Goal: Task Accomplishment & Management: Manage account settings

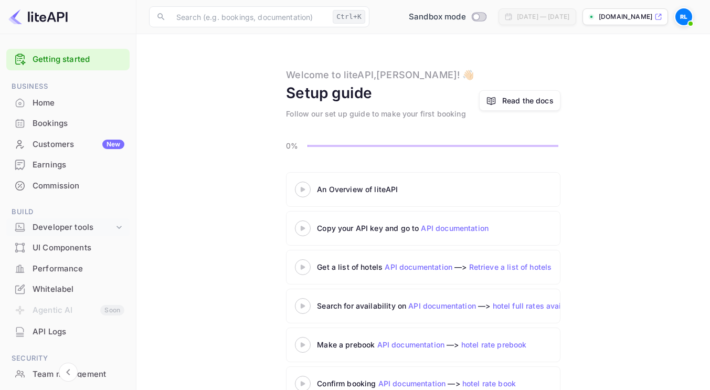
click at [57, 106] on div "Home" at bounding box center [79, 103] width 92 height 12
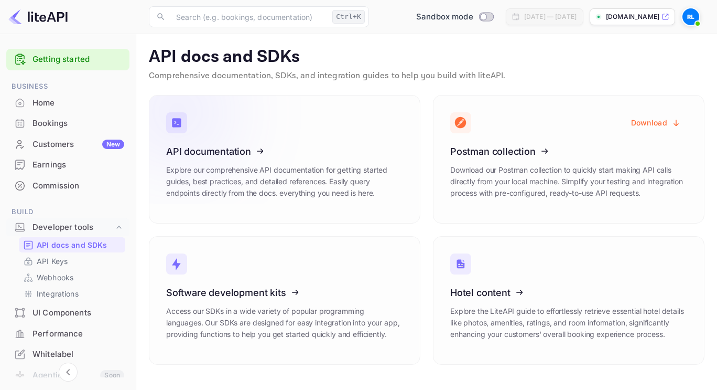
click at [38, 104] on div "Home" at bounding box center [79, 103] width 92 height 12
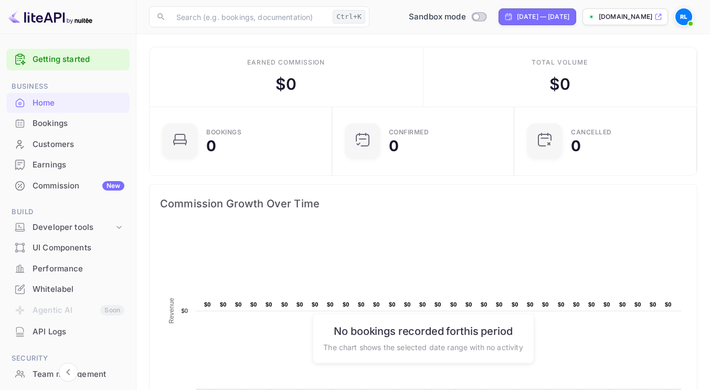
click at [70, 142] on div "Customers" at bounding box center [79, 144] width 92 height 12
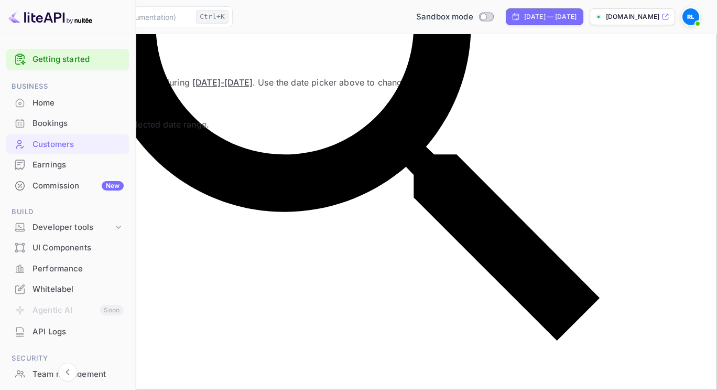
click at [63, 168] on div "Earnings" at bounding box center [78, 165] width 91 height 12
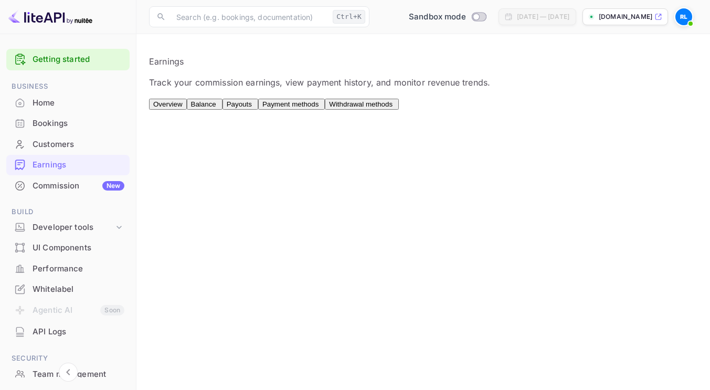
click at [61, 185] on div "Commission New" at bounding box center [79, 186] width 92 height 12
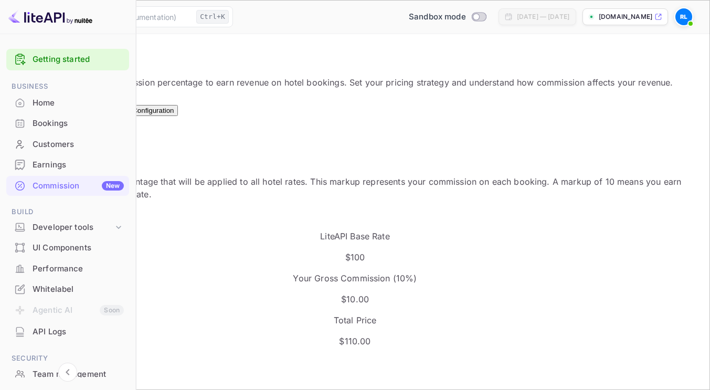
scroll to position [105, 0]
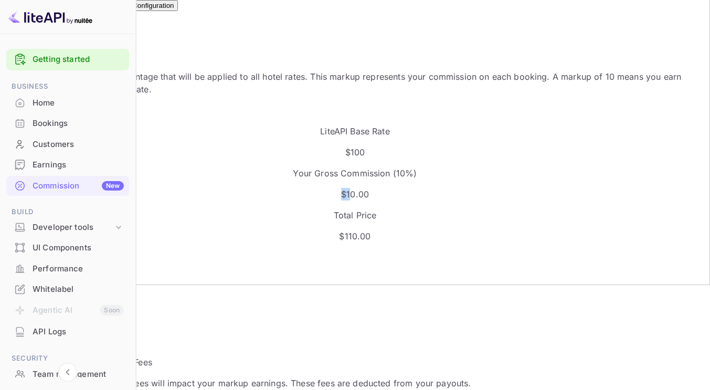
drag, startPoint x: 322, startPoint y: 194, endPoint x: 290, endPoint y: 211, distance: 36.6
click at [324, 194] on p "$ 10.00" at bounding box center [355, 194] width 684 height 13
click at [105, 273] on input "10" at bounding box center [59, 278] width 93 height 11
drag, startPoint x: 196, startPoint y: 252, endPoint x: 159, endPoint y: 258, distance: 37.8
click at [159, 258] on div "Default Markup Active Set your default markup percentage that will be applied t…" at bounding box center [355, 247] width 684 height 451
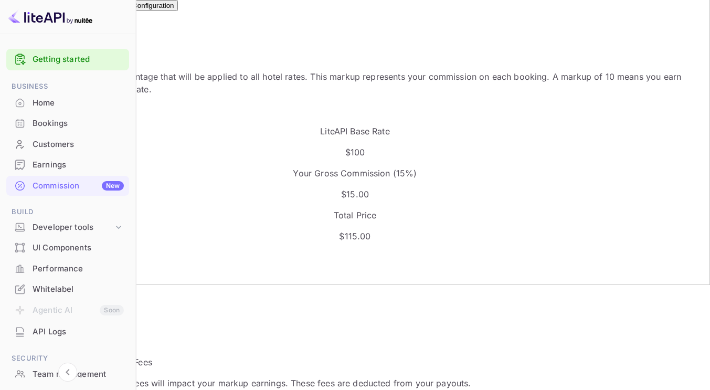
type input "15"
drag, startPoint x: 210, startPoint y: 198, endPoint x: 247, endPoint y: 184, distance: 38.7
click at [247, 158] on div "LiteAPI Base Rate $100" at bounding box center [355, 142] width 684 height 34
click at [419, 208] on div "Quick Example LiteAPI Base Rate $100 Your Gross Commission ( 15 %) $ 15.00 Tota…" at bounding box center [355, 173] width 684 height 138
drag, startPoint x: 303, startPoint y: 190, endPoint x: 351, endPoint y: 189, distance: 48.3
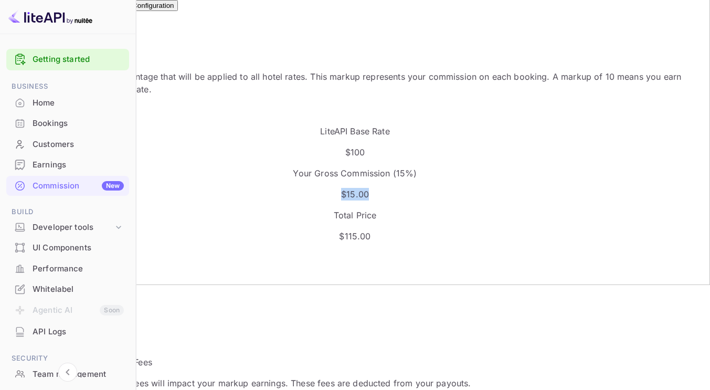
click at [351, 189] on p "$ 15.00" at bounding box center [355, 194] width 684 height 13
click at [375, 218] on div "Default Markup Active Set your default markup percentage that will be applied t…" at bounding box center [355, 247] width 684 height 451
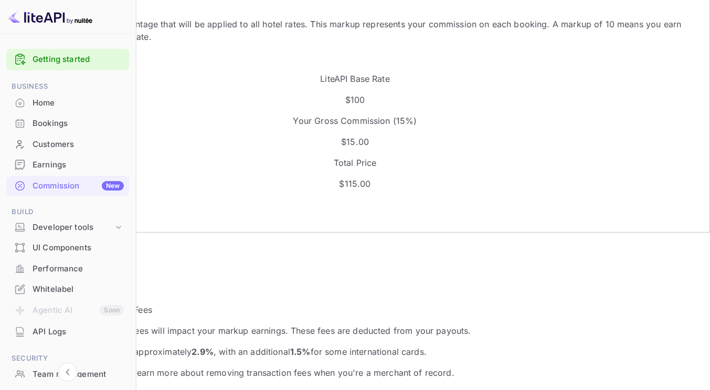
click at [69, 263] on button "Update Markup" at bounding box center [41, 268] width 56 height 11
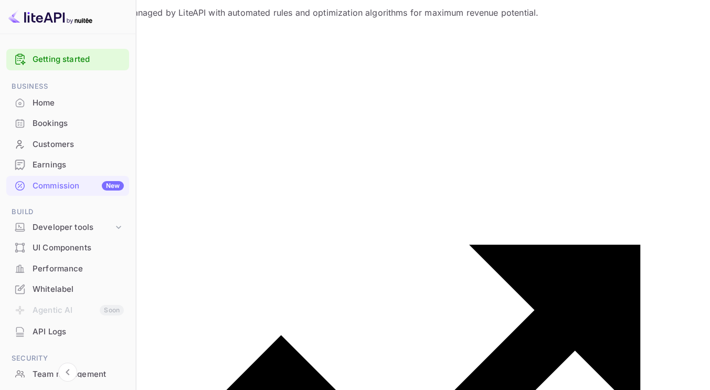
scroll to position [615, 0]
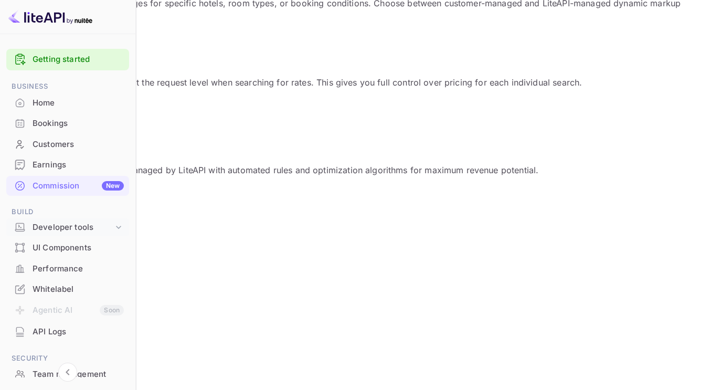
click at [116, 225] on icon at bounding box center [118, 227] width 10 height 10
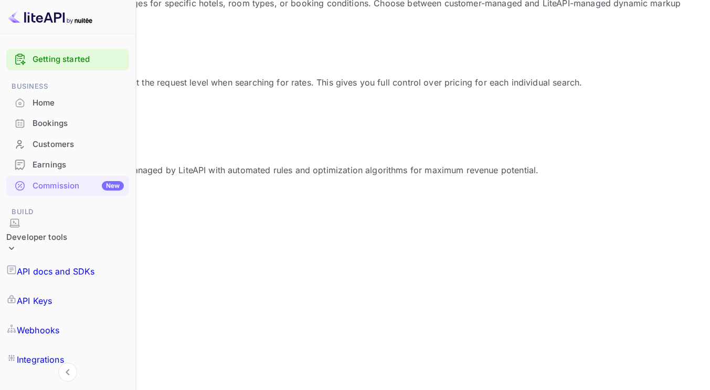
scroll to position [52, 0]
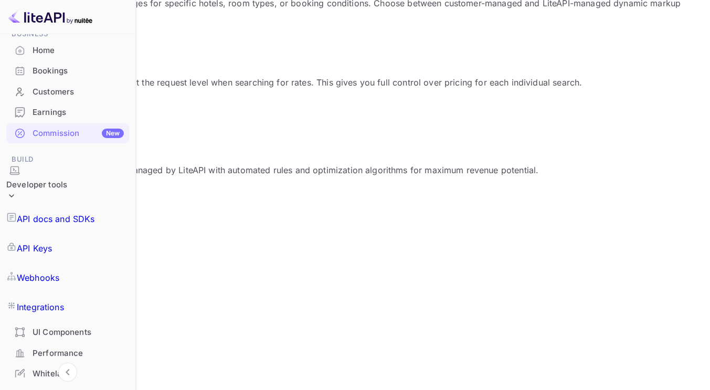
click at [83, 368] on div "Whitelabel" at bounding box center [78, 374] width 91 height 12
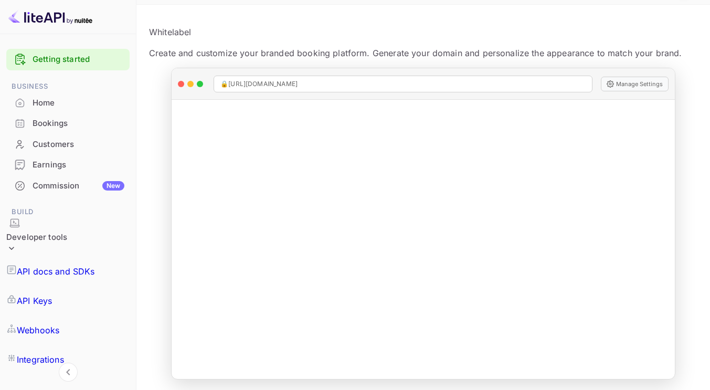
click at [56, 183] on div "Commission New" at bounding box center [79, 186] width 92 height 12
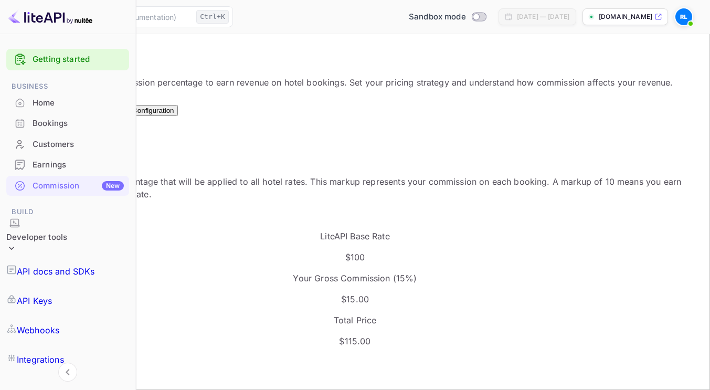
scroll to position [105, 0]
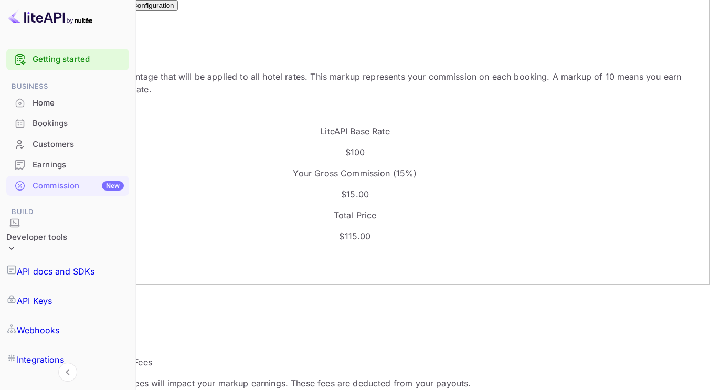
click at [372, 185] on div "Your Gross Commission ( 15 %) $ 15.00" at bounding box center [355, 184] width 684 height 34
drag, startPoint x: 319, startPoint y: 192, endPoint x: 351, endPoint y: 192, distance: 32.0
click at [351, 190] on p "$ 15.00" at bounding box center [355, 194] width 684 height 13
click at [352, 194] on p "$ 15.00" at bounding box center [355, 194] width 684 height 13
drag, startPoint x: 315, startPoint y: 196, endPoint x: 347, endPoint y: 192, distance: 32.3
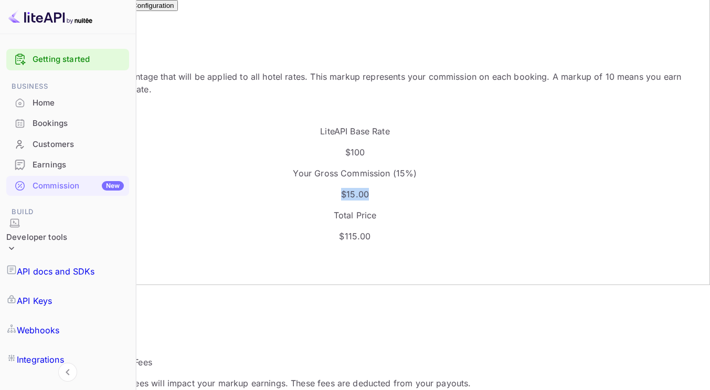
click at [347, 192] on p "$ 15.00" at bounding box center [355, 194] width 684 height 13
click at [105, 273] on input "15" at bounding box center [59, 278] width 93 height 11
drag, startPoint x: 191, startPoint y: 253, endPoint x: 151, endPoint y: 264, distance: 41.7
click at [151, 264] on div "Default Markup Active Set your default markup percentage that will be applied t…" at bounding box center [355, 247] width 684 height 451
type input "10"
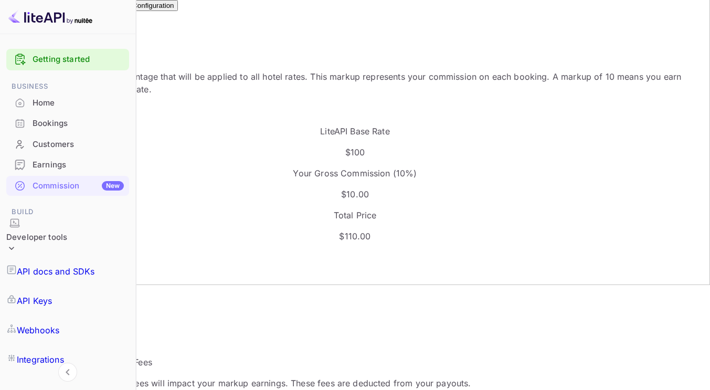
click at [69, 315] on button "Update Markup" at bounding box center [41, 320] width 56 height 11
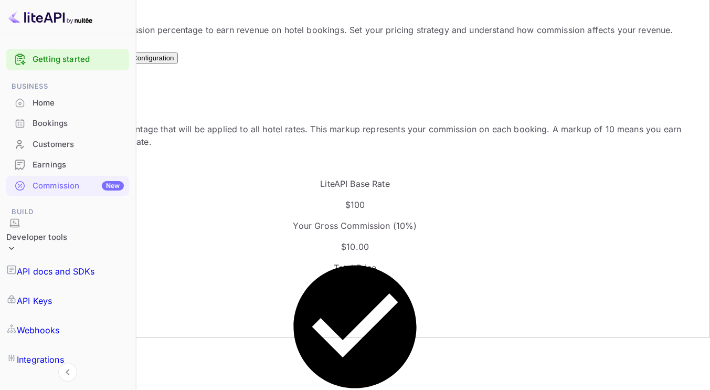
scroll to position [0, 0]
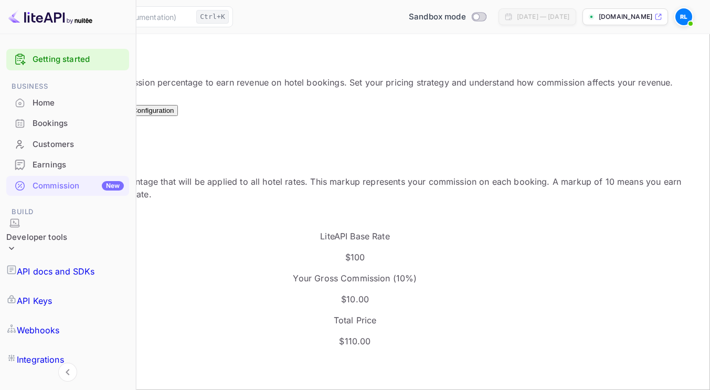
click at [109, 114] on div "Optimizations New" at bounding box center [88, 107] width 42 height 16
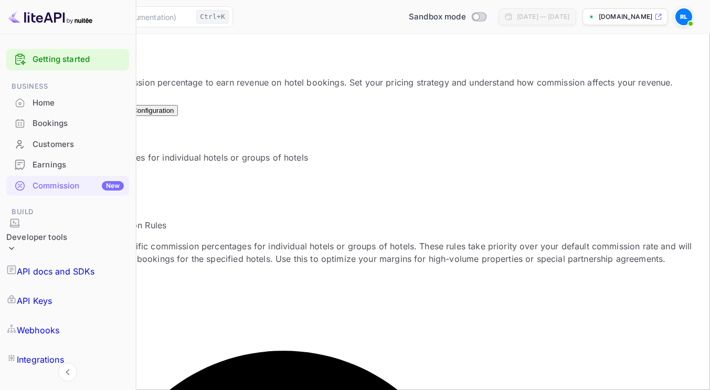
click at [178, 116] on button "Test Configuration" at bounding box center [145, 110] width 65 height 11
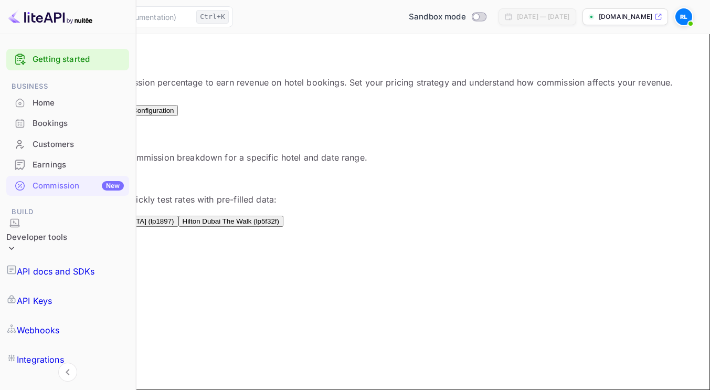
click at [62, 116] on button "Configuration" at bounding box center [38, 110] width 50 height 11
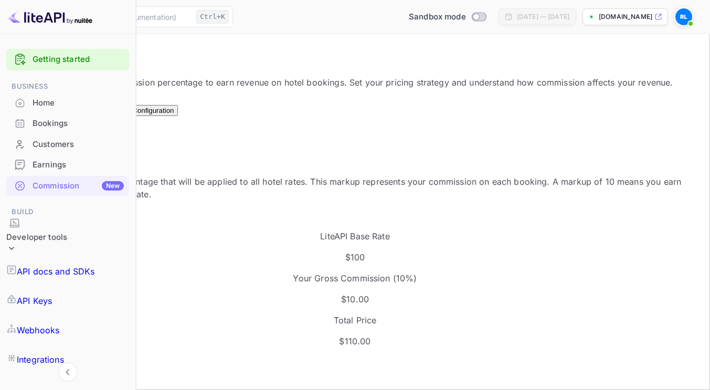
scroll to position [178, 321]
click at [44, 20] on img at bounding box center [50, 16] width 84 height 17
click at [684, 15] on img at bounding box center [683, 16] width 17 height 17
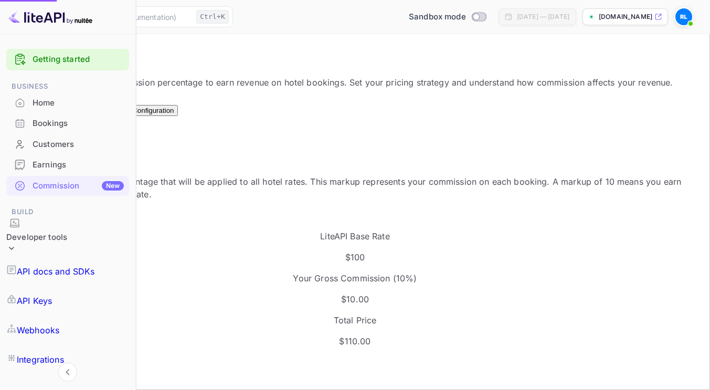
scroll to position [8, 8]
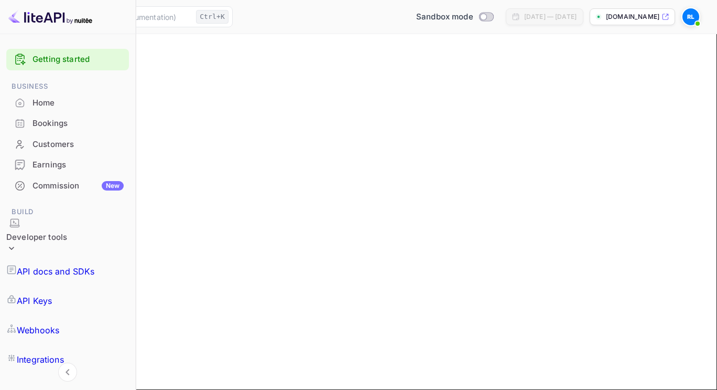
click at [105, 185] on input "Phone" at bounding box center [59, 187] width 93 height 11
click at [584, 303] on div "Update profile" at bounding box center [359, 297] width 692 height 13
click at [685, 22] on img at bounding box center [691, 16] width 17 height 17
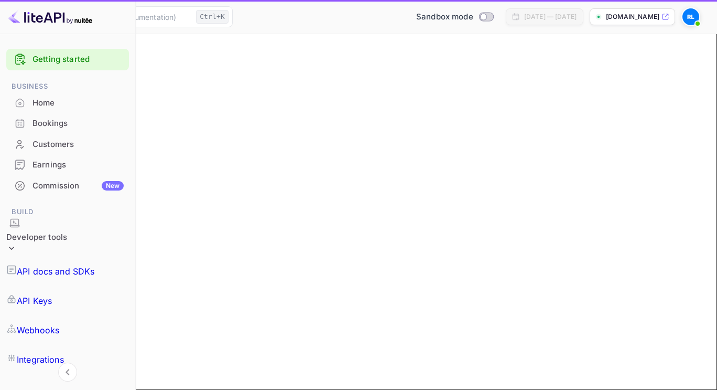
click at [105, 188] on input "Phone" at bounding box center [59, 187] width 93 height 11
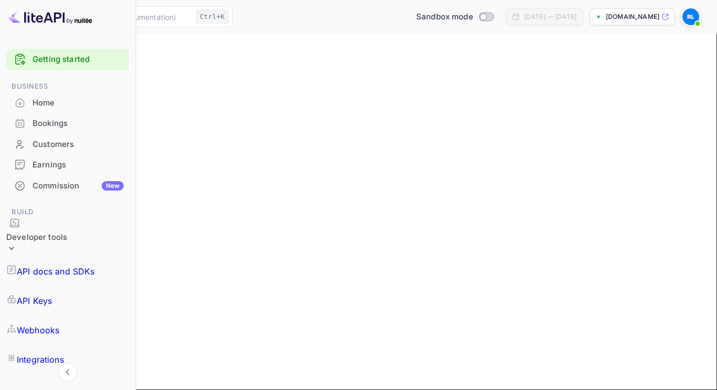
type input "+"
click at [450, 303] on div "Update profile" at bounding box center [359, 297] width 692 height 13
click at [105, 261] on input "(GMT+01:00) Madrid" at bounding box center [59, 255] width 93 height 11
click at [518, 297] on li "(GMT+02:00) Bucharest" at bounding box center [567, 302] width 237 height 13
type input "(GMT+02:00) Bucharest"
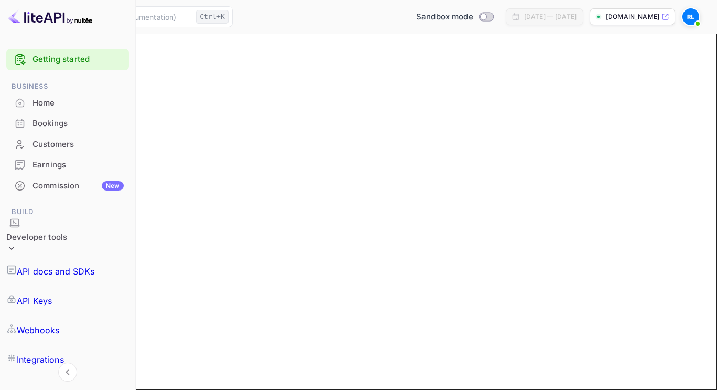
click at [105, 218] on input "Country" at bounding box center [59, 212] width 93 height 11
click at [223, 302] on li "Romania" at bounding box center [296, 302] width 237 height 13
type input "Romania"
click at [147, 198] on main "Settings User Profile Payment methods First Name Radu First Name Last Name Lito…" at bounding box center [358, 212] width 717 height 356
click at [65, 303] on button "Update profile" at bounding box center [39, 297] width 52 height 11
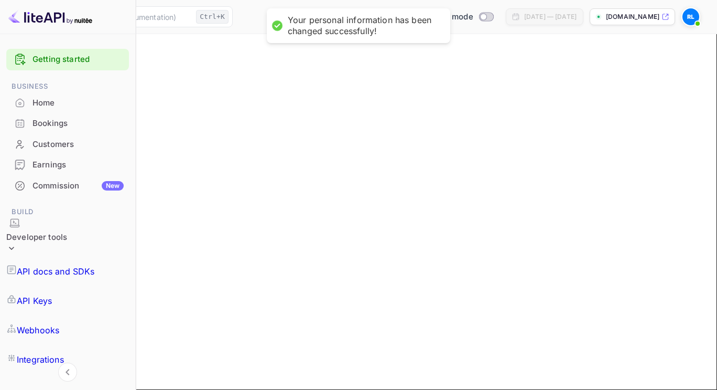
click at [122, 92] on button "Payment methods" at bounding box center [90, 86] width 65 height 11
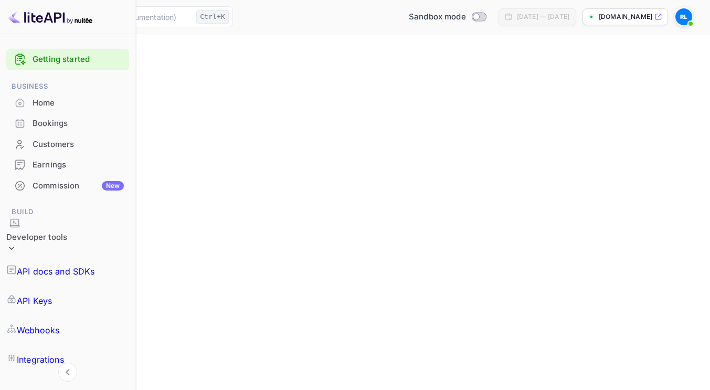
click at [684, 13] on img at bounding box center [683, 16] width 17 height 17
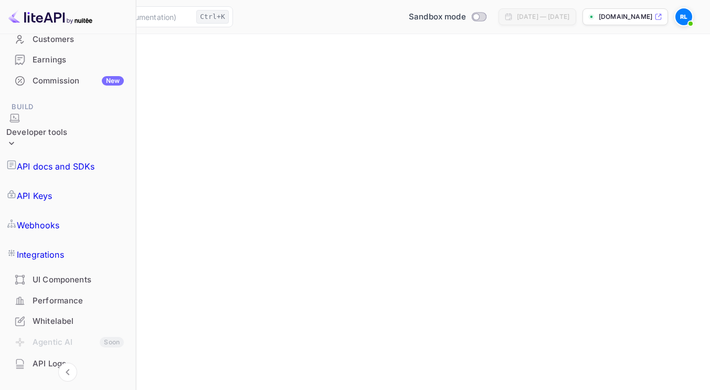
scroll to position [181, 0]
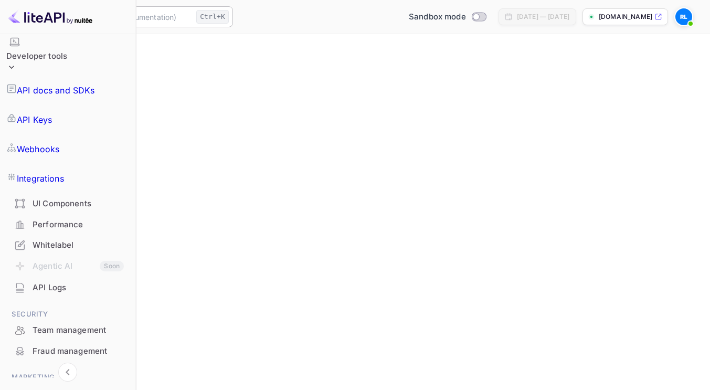
click at [192, 17] on input "text" at bounding box center [113, 16] width 158 height 21
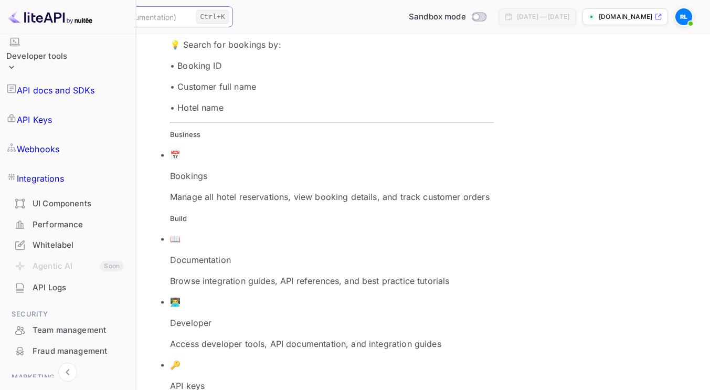
click at [597, 148] on div "•••• 5621 Expiry date 7/2028 Default Add payment method" at bounding box center [355, 115] width 684 height 68
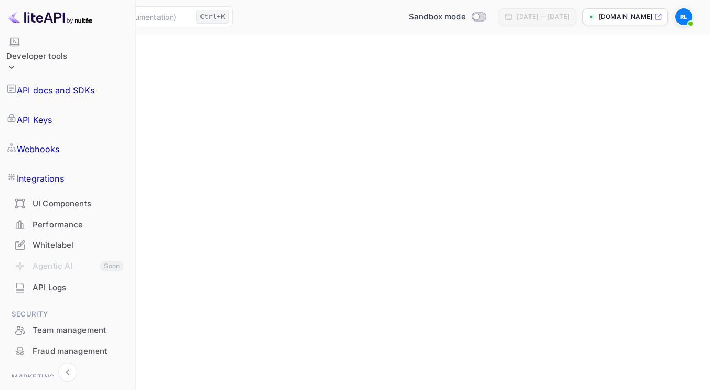
click at [686, 18] on img at bounding box center [683, 16] width 17 height 17
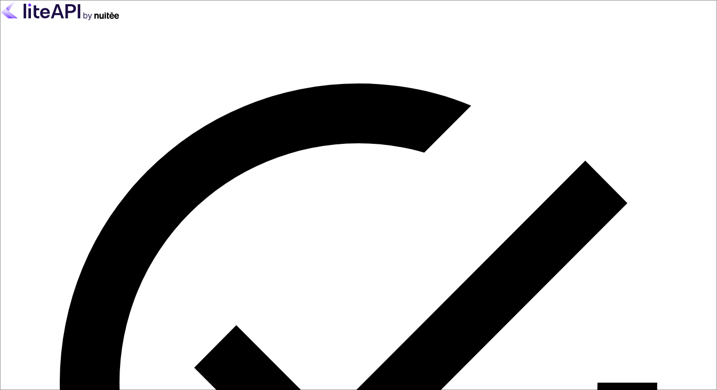
drag, startPoint x: 242, startPoint y: 232, endPoint x: 0, endPoint y: 203, distance: 244.1
type input "radu"
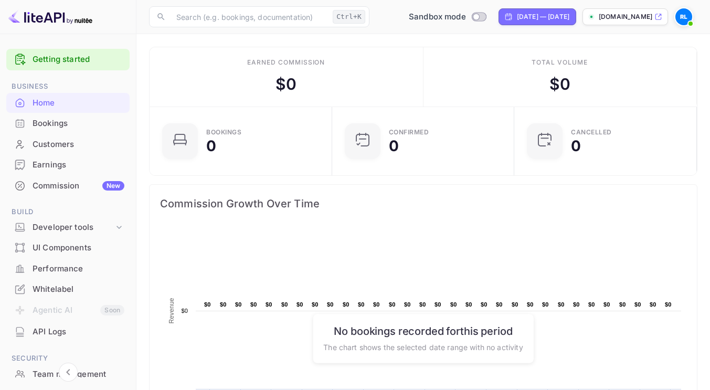
click at [687, 23] on span at bounding box center [690, 23] width 10 height 10
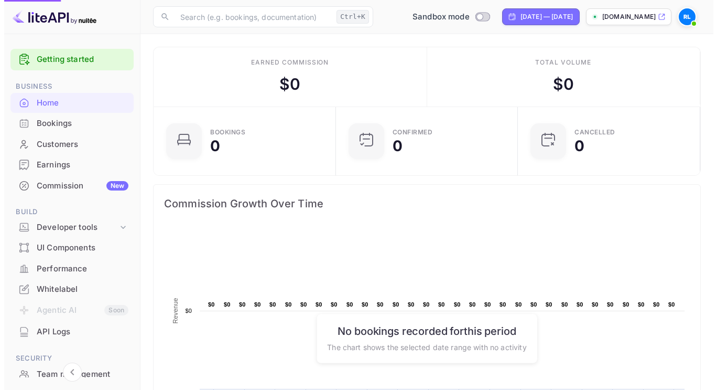
scroll to position [8, 8]
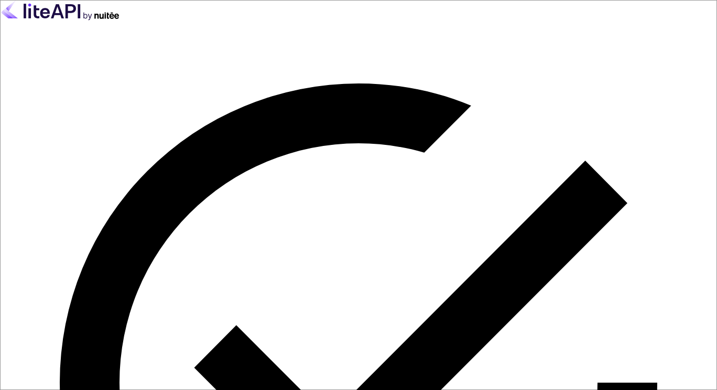
drag, startPoint x: 232, startPoint y: 234, endPoint x: 0, endPoint y: 203, distance: 234.3
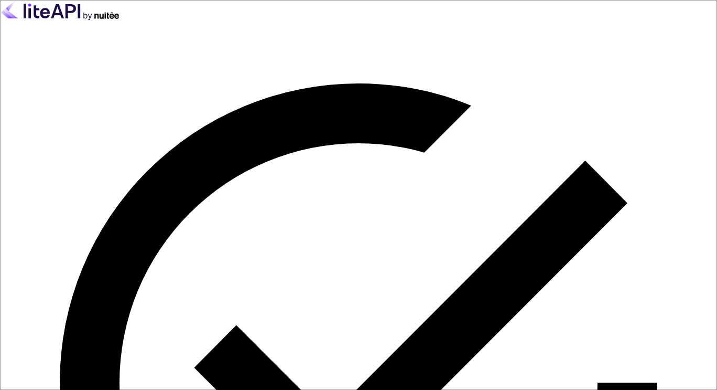
drag, startPoint x: 149, startPoint y: 227, endPoint x: 0, endPoint y: 191, distance: 153.5
type input "[EMAIL_ADDRESS][DOMAIN_NAME]"
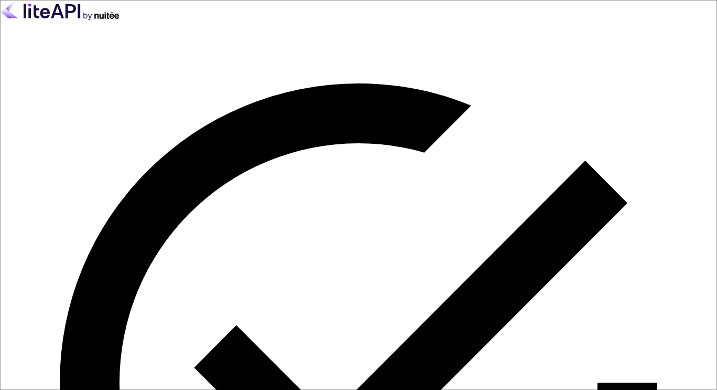
drag, startPoint x: 92, startPoint y: 335, endPoint x: 93, endPoint y: 340, distance: 5.3
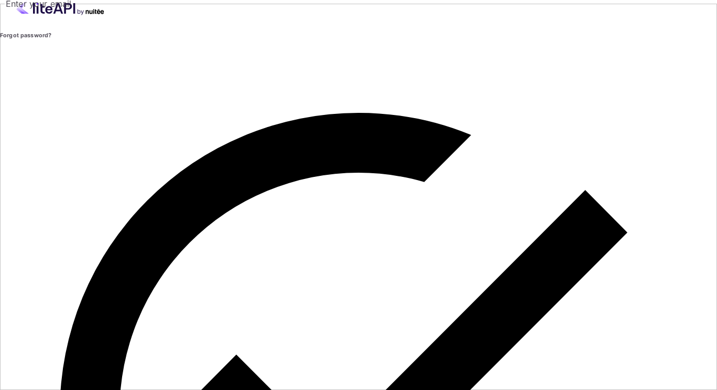
type input "[EMAIL_ADDRESS][DOMAIN_NAME]"
click at [121, 15] on img at bounding box center [60, 7] width 121 height 15
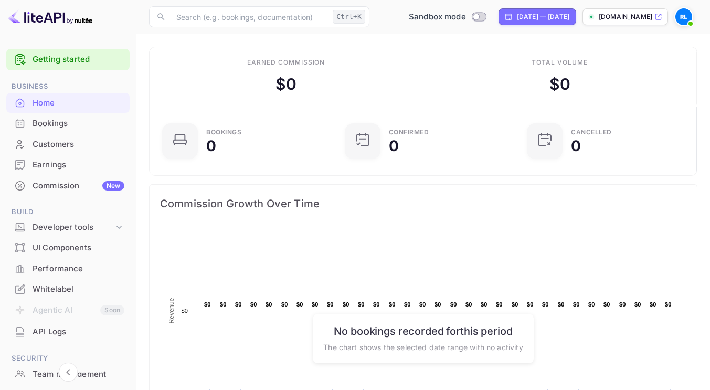
scroll to position [116, 0]
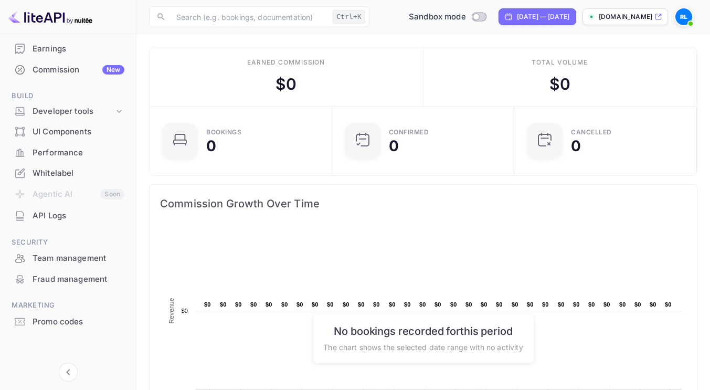
drag, startPoint x: 61, startPoint y: 171, endPoint x: 158, endPoint y: 220, distance: 109.1
click at [61, 171] on div "Whitelabel" at bounding box center [79, 173] width 92 height 12
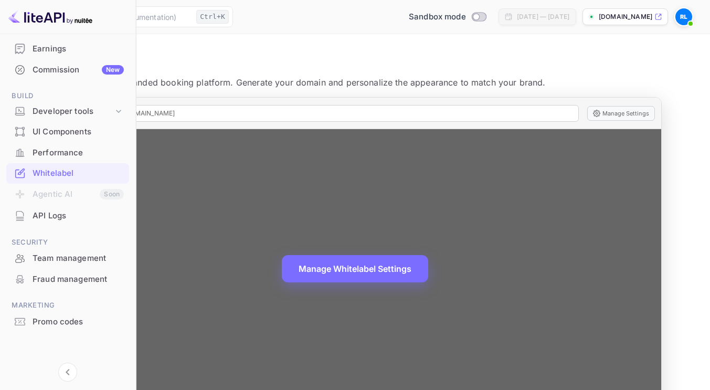
scroll to position [29, 0]
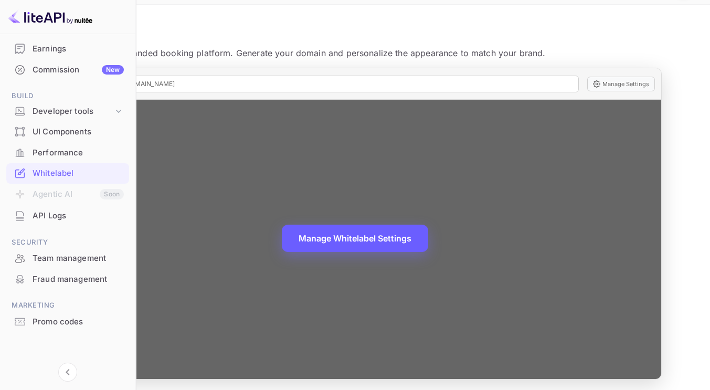
click at [423, 232] on button "Manage Whitelabel Settings" at bounding box center [355, 237] width 146 height 27
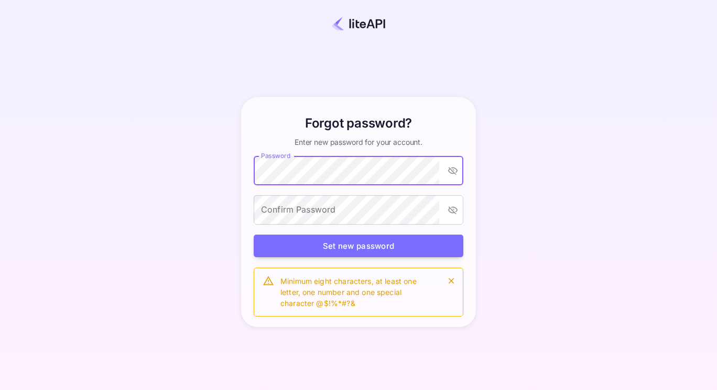
click at [455, 172] on icon "toggle password visibility" at bounding box center [453, 170] width 10 height 10
click at [283, 203] on div "Confirm Password Confirm Password" at bounding box center [359, 210] width 210 height 31
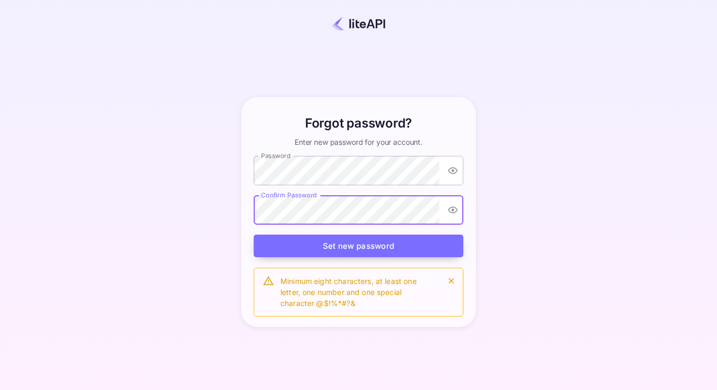
click at [273, 237] on button "Set new password" at bounding box center [359, 245] width 210 height 23
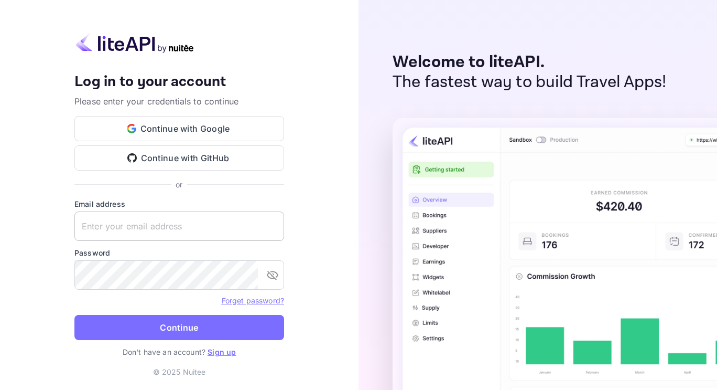
type input "[EMAIL_ADDRESS][DOMAIN_NAME]"
click at [197, 230] on input "[EMAIL_ADDRESS][DOMAIN_NAME]" at bounding box center [179, 225] width 210 height 29
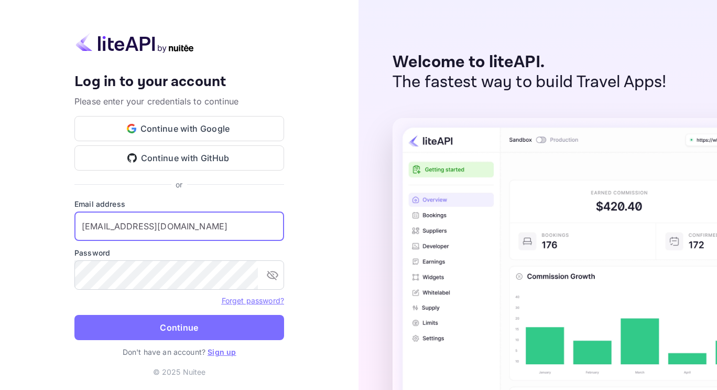
drag, startPoint x: 218, startPoint y: 227, endPoint x: 0, endPoint y: 189, distance: 221.5
click at [0, 189] on div "Your account has been created successfully, a confirmation link has been sent t…" at bounding box center [179, 195] width 359 height 390
click at [15, 80] on div "Your account has been created successfully, a confirmation link has been sent t…" at bounding box center [179, 195] width 359 height 390
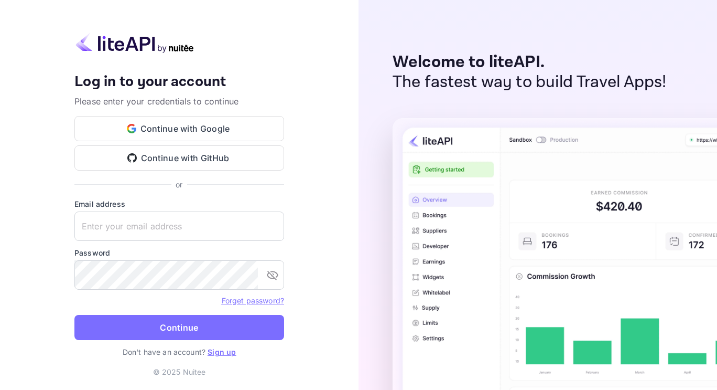
type input "[EMAIL_ADDRESS][DOMAIN_NAME]"
click at [24, 200] on div "Your account has been created successfully, a confirmation link has been sent t…" at bounding box center [179, 195] width 359 height 390
click at [192, 226] on input "voloc.andrei1989@gmail.com" at bounding box center [179, 225] width 210 height 29
click at [158, 121] on button "Continue with Google" at bounding box center [179, 128] width 210 height 25
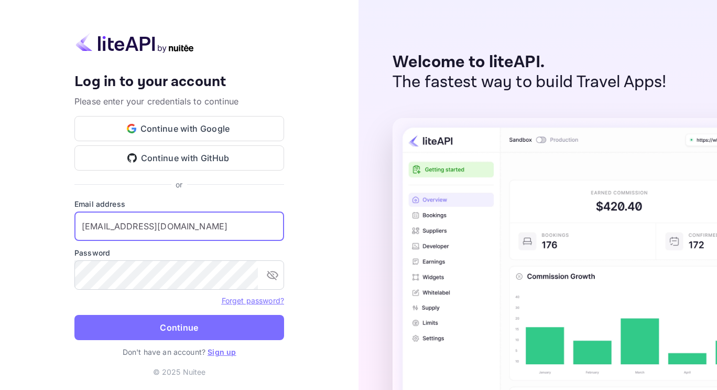
click at [202, 238] on input "[EMAIL_ADDRESS][DOMAIN_NAME]" at bounding box center [179, 225] width 210 height 29
type input "[EMAIL_ADDRESS][DOMAIN_NAME]"
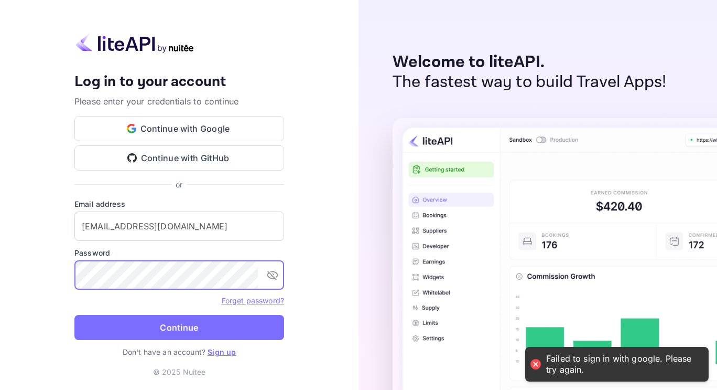
click at [106, 322] on button "Continue" at bounding box center [179, 327] width 210 height 25
click at [0, 253] on div "Your account has been created successfully, a confirmation link has been sent t…" at bounding box center [179, 195] width 359 height 390
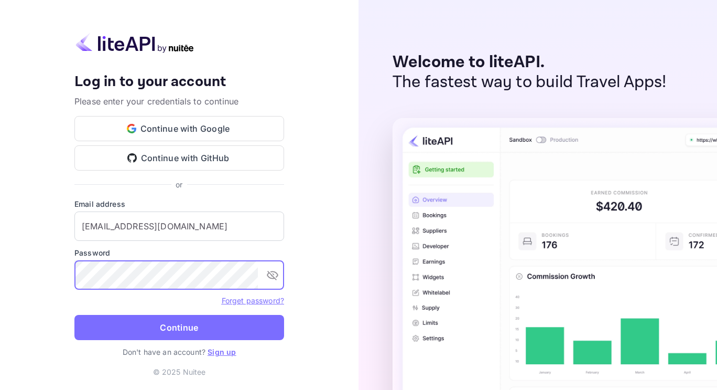
click at [91, 328] on button "Continue" at bounding box center [179, 327] width 210 height 25
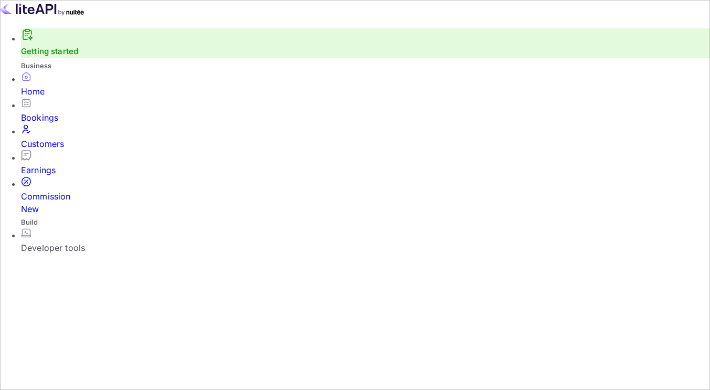
scroll to position [105, 0]
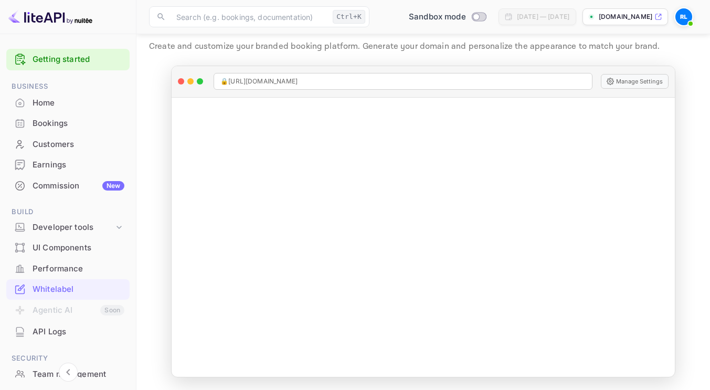
scroll to position [116, 0]
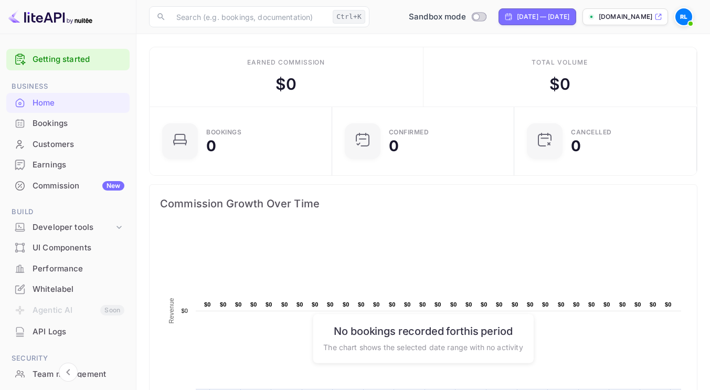
click at [67, 122] on div "Bookings" at bounding box center [79, 123] width 92 height 12
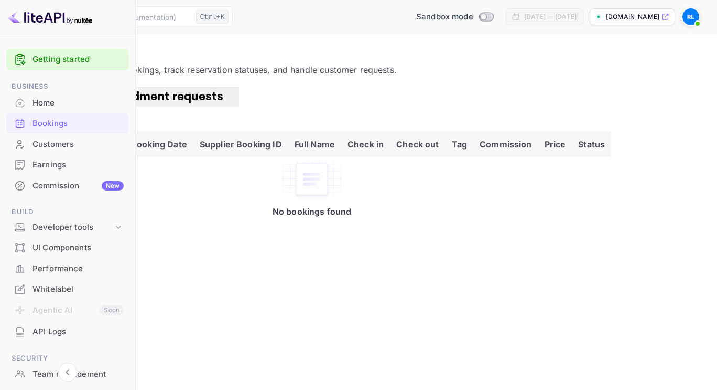
scroll to position [116, 0]
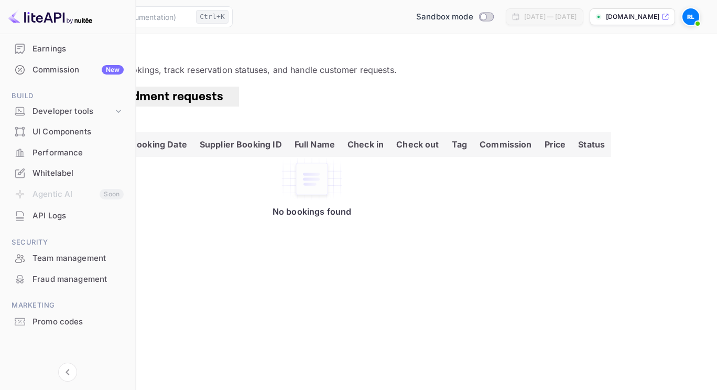
click at [693, 18] on img at bounding box center [691, 16] width 17 height 17
click at [44, 389] on div at bounding box center [358, 390] width 717 height 0
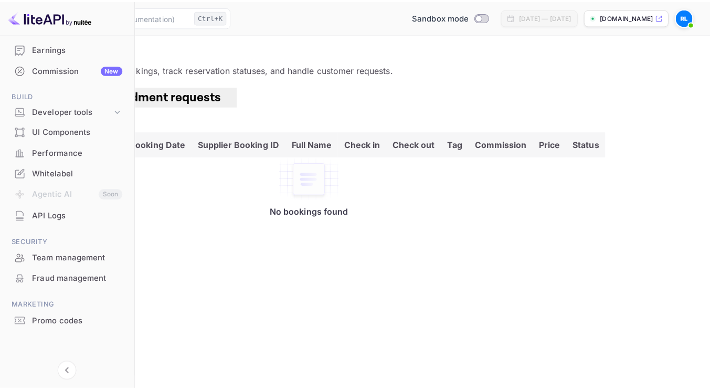
scroll to position [0, 0]
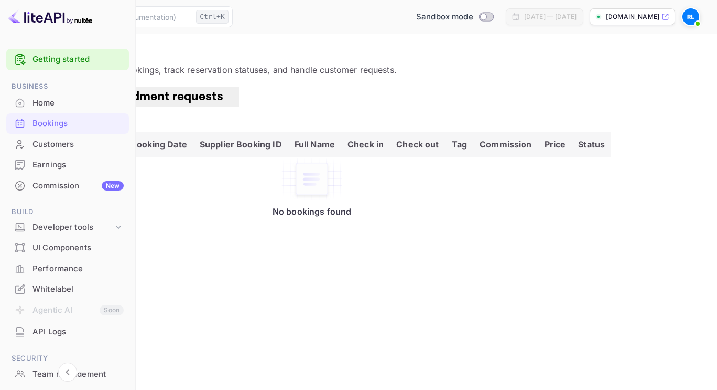
click at [56, 61] on link "Getting started" at bounding box center [78, 59] width 91 height 12
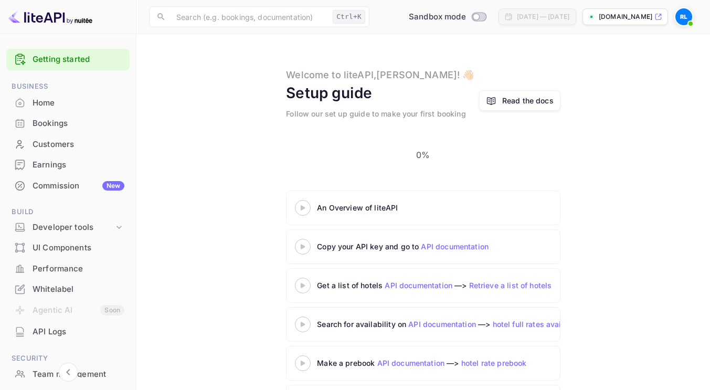
scroll to position [28, 0]
